Goal: Find specific page/section

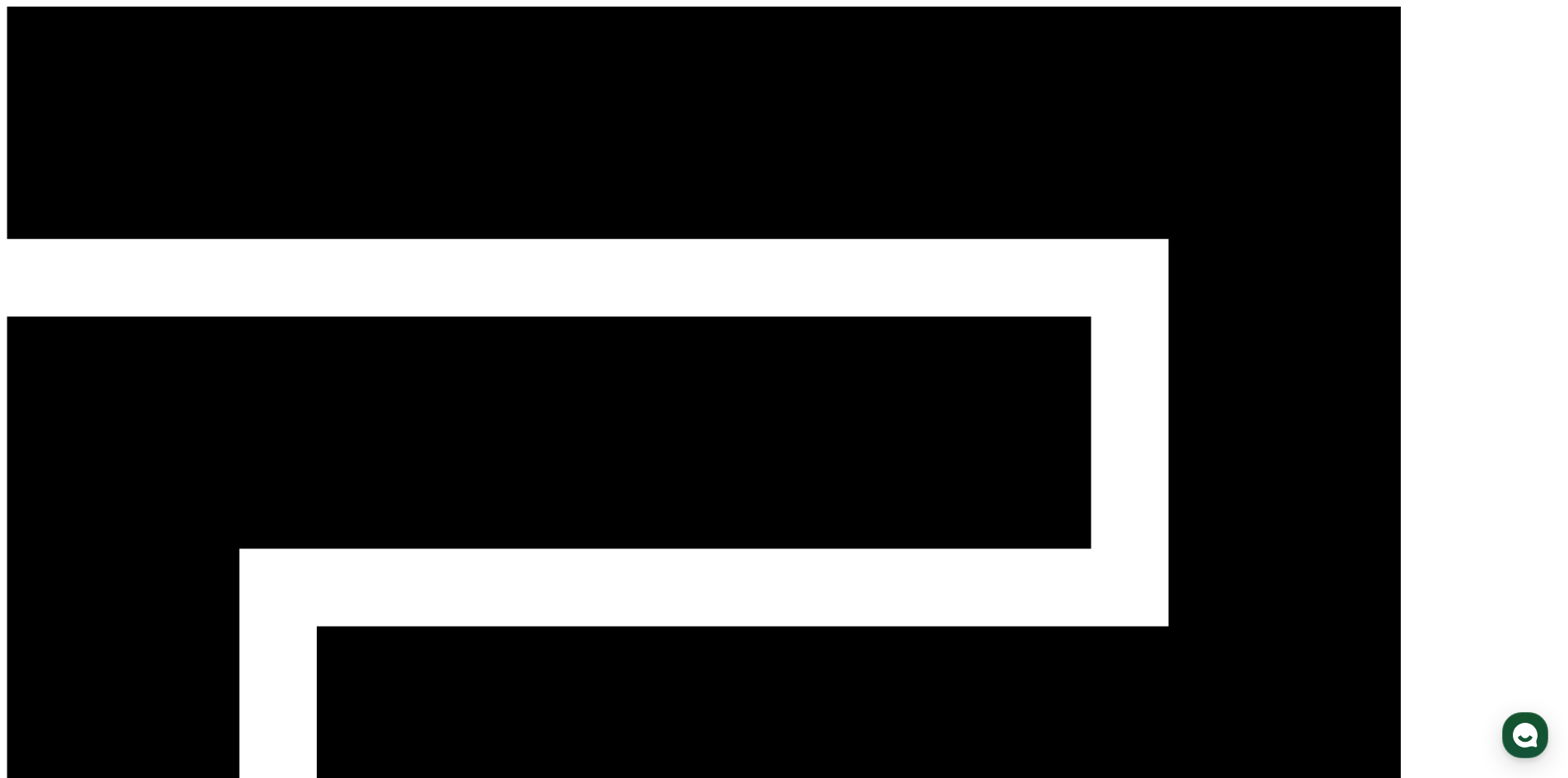
type input "*"
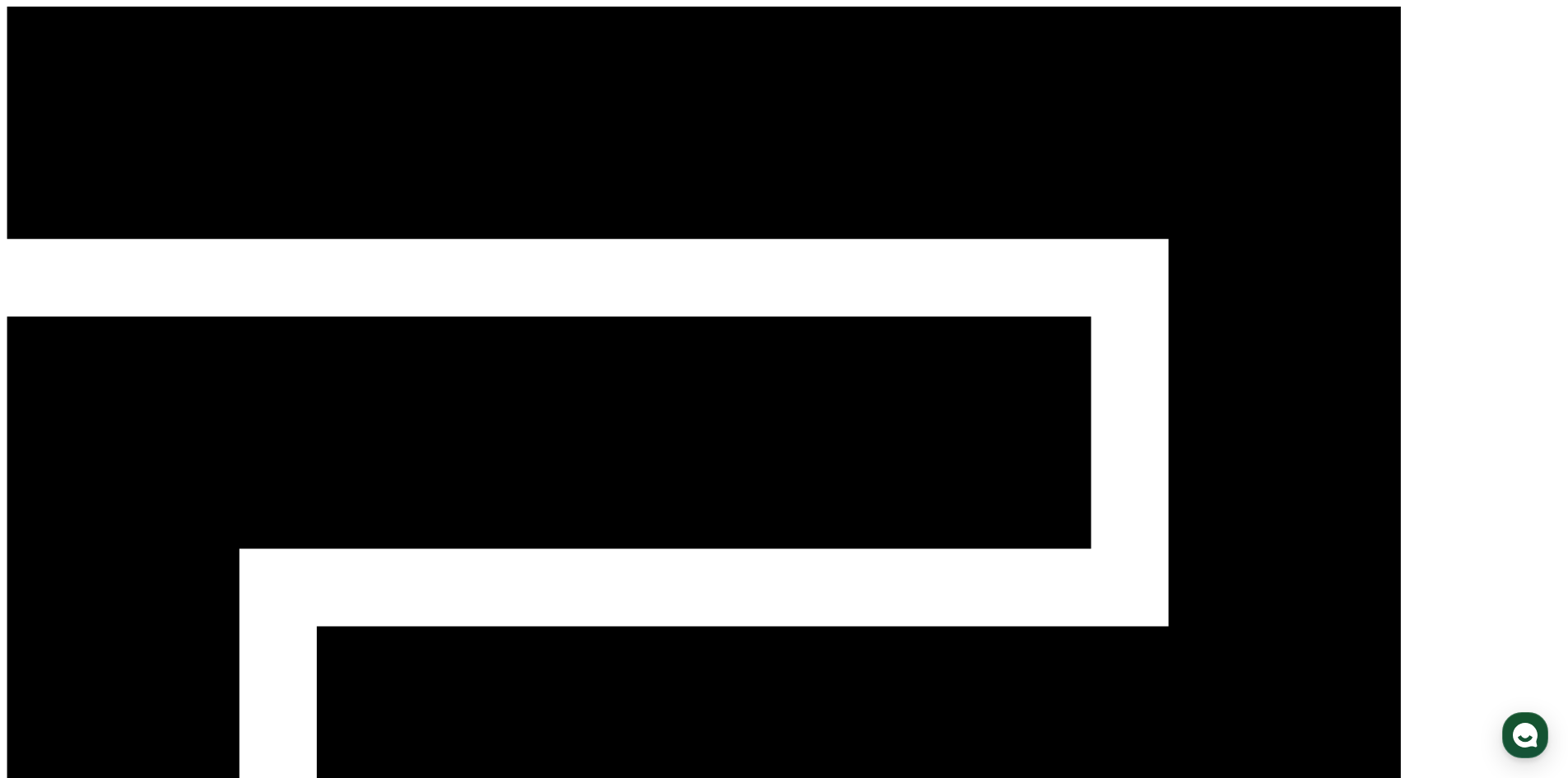
type input "**"
